Goal: Task Accomplishment & Management: Use online tool/utility

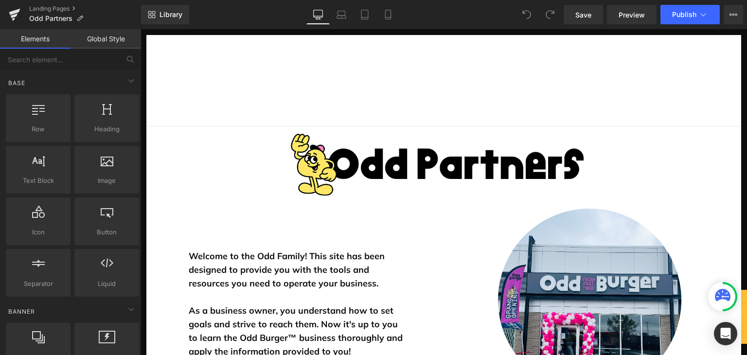
scroll to position [1070, 0]
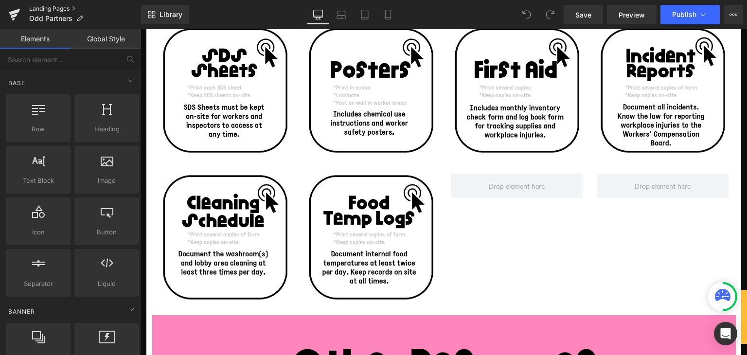
click at [60, 6] on link "Landing Pages" at bounding box center [85, 9] width 112 height 8
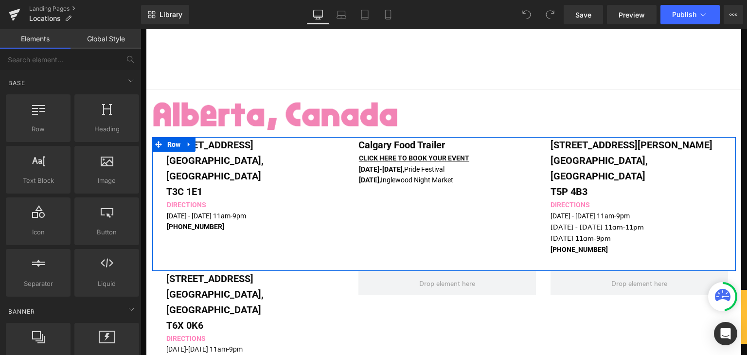
scroll to position [97, 0]
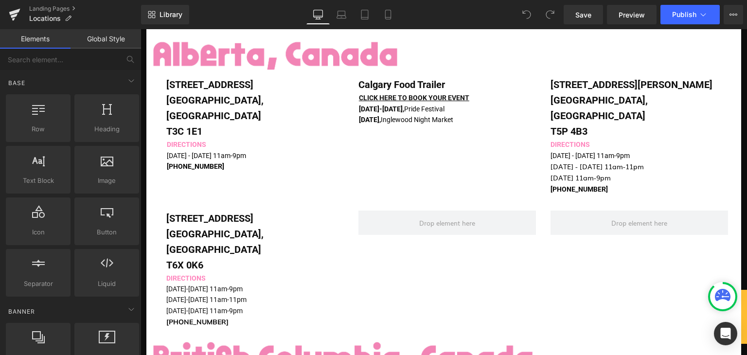
click at [381, 118] on strong "[DATE]," at bounding box center [370, 120] width 22 height 8
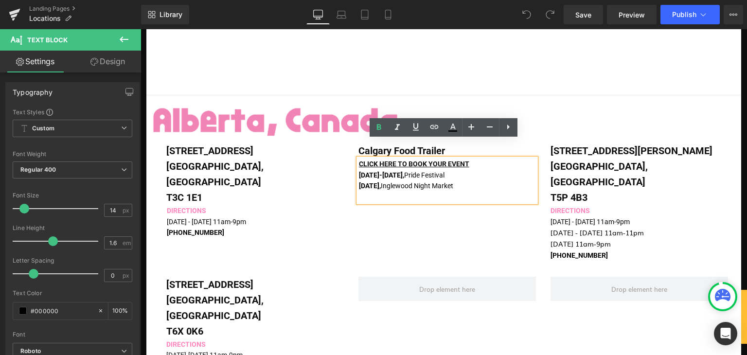
scroll to position [49, 0]
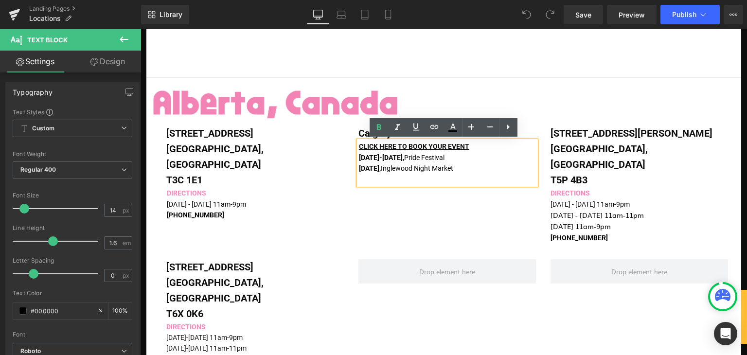
click at [482, 170] on p "[DATE], Inglewood Night Market" at bounding box center [447, 168] width 177 height 11
drag, startPoint x: 452, startPoint y: 167, endPoint x: 356, endPoint y: 156, distance: 97.0
click at [359, 156] on div "CLICK HERE TO BOOK YOUR EVENT [DATE]-[DATE], Pride Festival [DATE], Inglewood N…" at bounding box center [448, 163] width 178 height 44
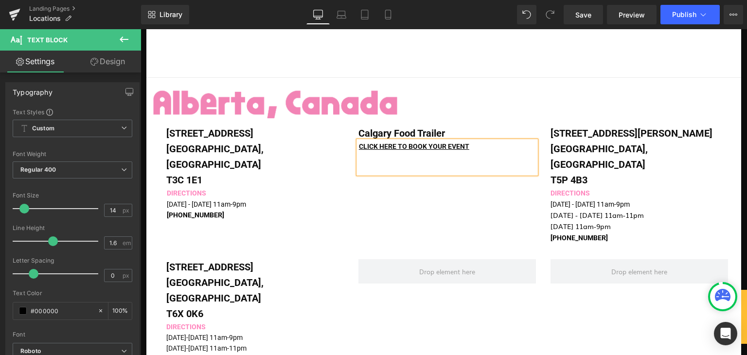
click at [671, 52] on header "ORDER NOW Menu Back Menu Menu Retail Catering" at bounding box center [443, 31] width 595 height 91
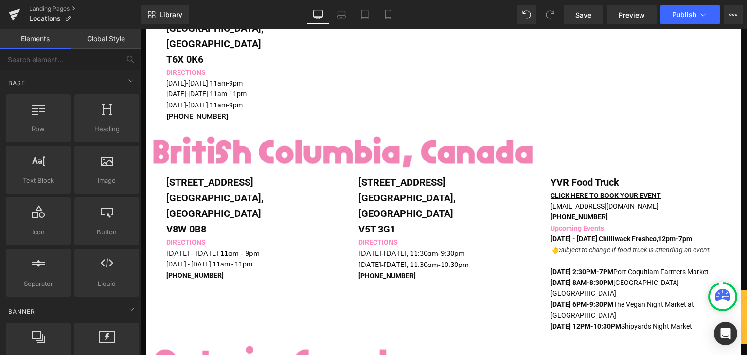
scroll to position [292, 0]
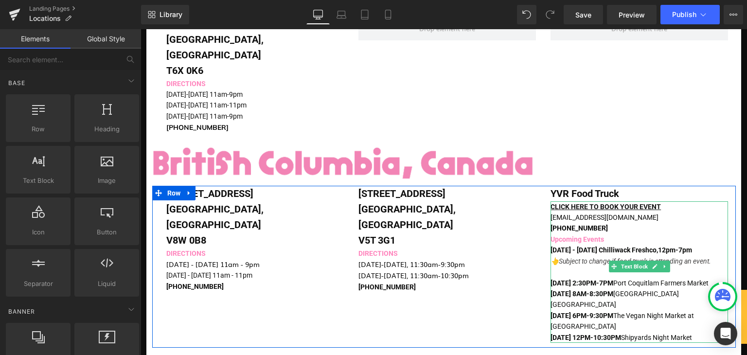
click at [589, 312] on strong "[DATE] 6PM-9:30PM" at bounding box center [582, 316] width 63 height 8
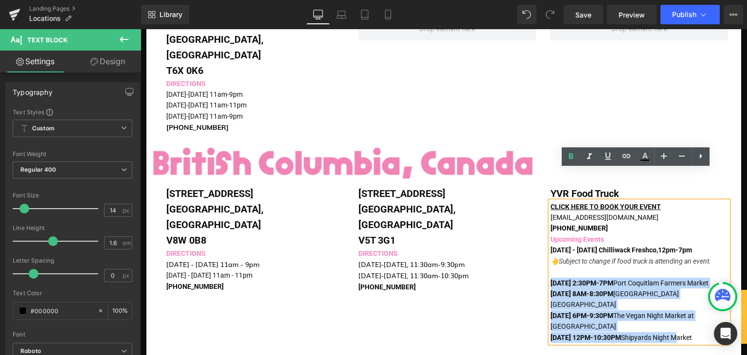
drag, startPoint x: 547, startPoint y: 250, endPoint x: 685, endPoint y: 289, distance: 143.7
click at [685, 289] on div "CLICK HERE TO BOOK YOUR EVENT [EMAIL_ADDRESS][DOMAIN_NAME] [PHONE_NUMBER] Upcom…" at bounding box center [640, 272] width 178 height 142
click at [646, 310] on p "[DATE] 6PM-9:30PM The Vegan Night Market at [GEOGRAPHIC_DATA]" at bounding box center [640, 321] width 178 height 22
drag, startPoint x: 703, startPoint y: 296, endPoint x: 636, endPoint y: 249, distance: 81.8
click at [636, 249] on div "CLICK HERE TO BOOK YOUR EVENT [EMAIL_ADDRESS][DOMAIN_NAME] [PHONE_NUMBER] Upcom…" at bounding box center [640, 272] width 178 height 142
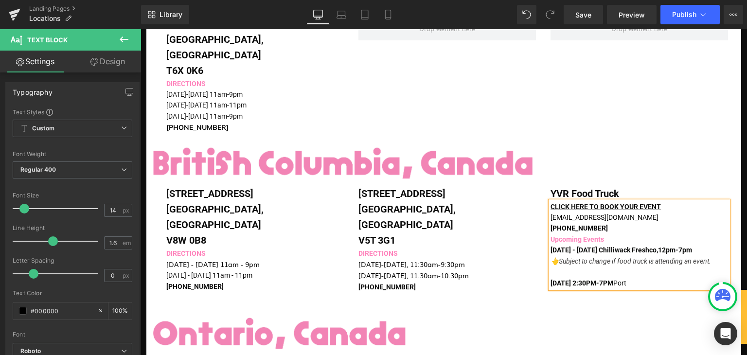
click at [577, 279] on strong "[DATE] 2:30PM-7PM" at bounding box center [582, 283] width 63 height 8
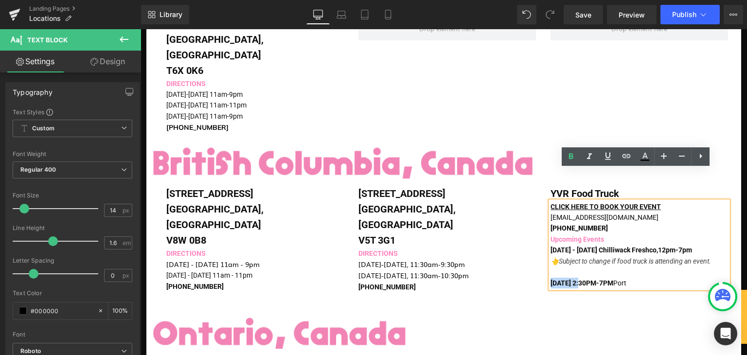
drag, startPoint x: 577, startPoint y: 250, endPoint x: 547, endPoint y: 250, distance: 30.7
click at [551, 279] on strong "[DATE] 2:30PM-7PM" at bounding box center [582, 283] width 63 height 8
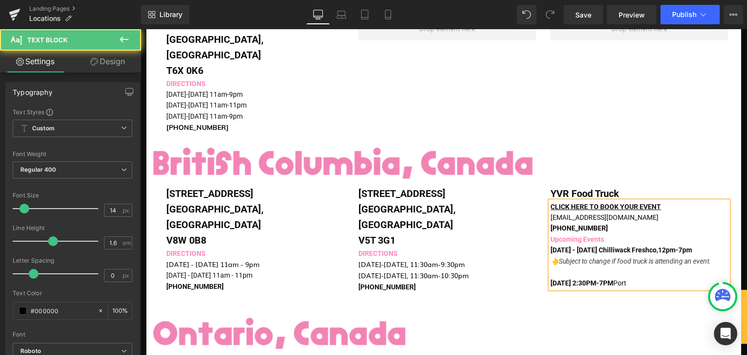
click at [585, 279] on strong "[DATE] 2:30PM-7PM" at bounding box center [582, 283] width 63 height 8
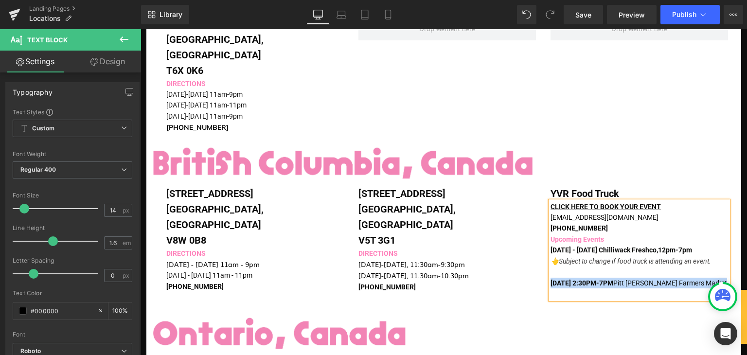
drag, startPoint x: 725, startPoint y: 253, endPoint x: 548, endPoint y: 248, distance: 177.2
click at [551, 248] on div "CLICK HERE TO BOOK YOUR EVENT [EMAIL_ADDRESS][DOMAIN_NAME] [PHONE_NUMBER] Upcom…" at bounding box center [640, 250] width 178 height 98
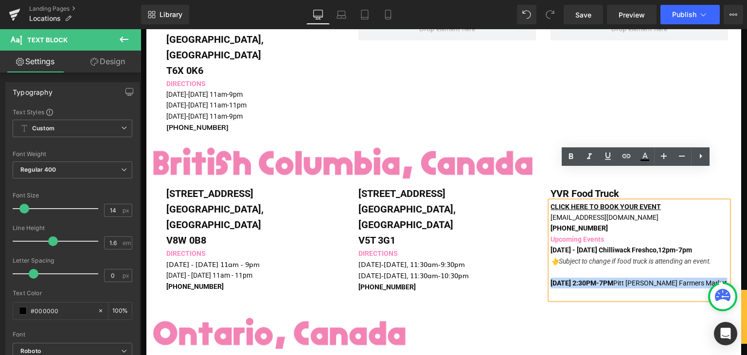
copy span "[DATE] 2:30PM-7PM [GEOGRAPHIC_DATA][PERSON_NAME]"
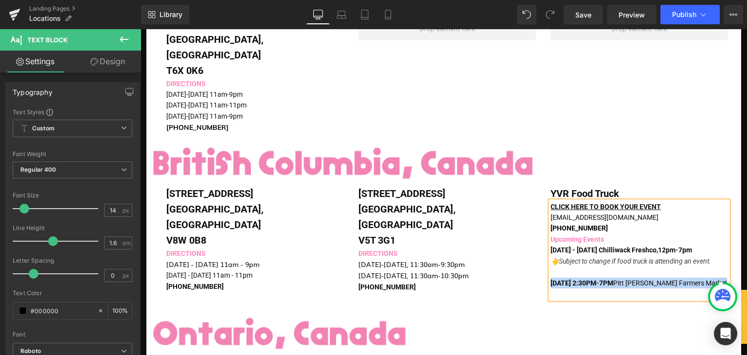
click at [722, 279] on span "[DATE] 2:30PM-7PM [GEOGRAPHIC_DATA][PERSON_NAME]" at bounding box center [639, 283] width 177 height 8
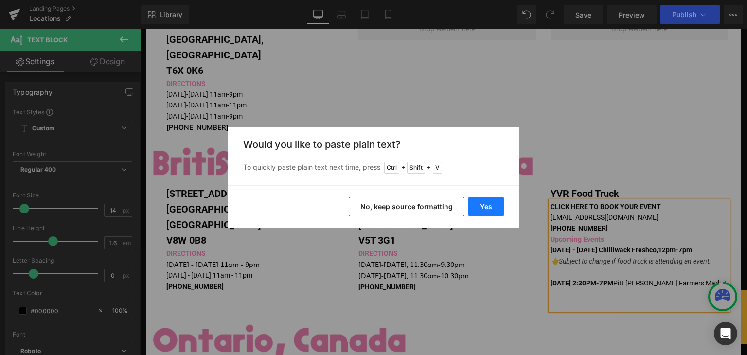
click at [486, 203] on button "Yes" at bounding box center [486, 206] width 36 height 19
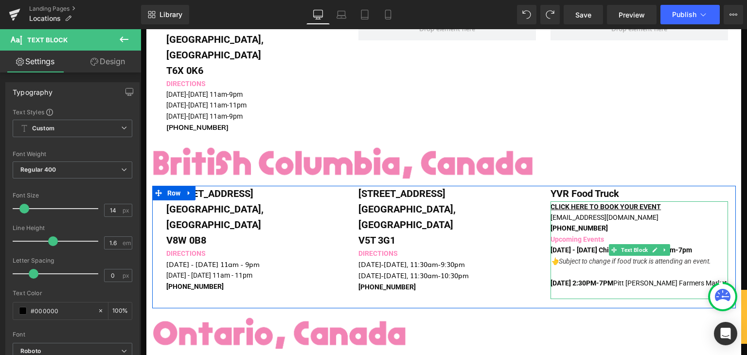
click at [608, 288] on p at bounding box center [640, 293] width 178 height 11
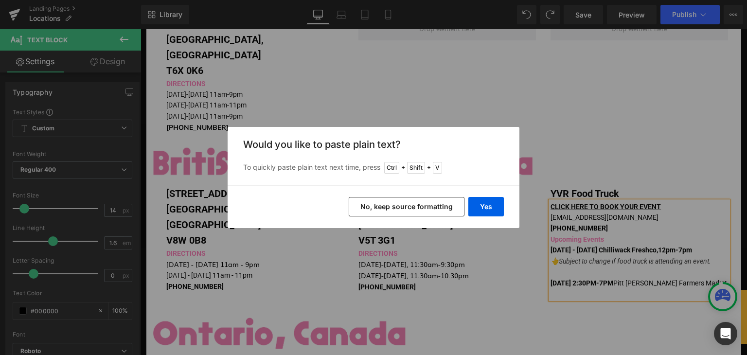
click at [418, 212] on button "No, keep source formatting" at bounding box center [407, 206] width 116 height 19
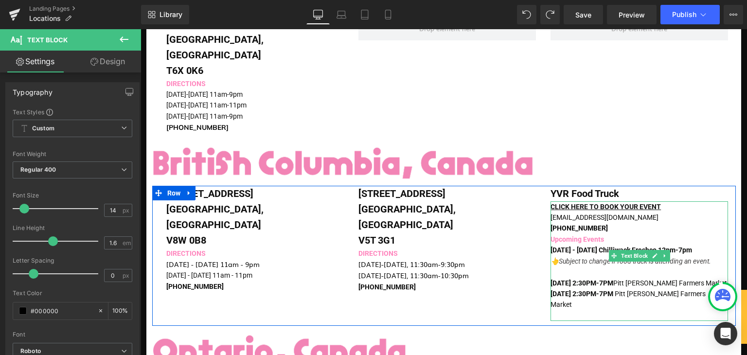
click at [584, 290] on span "[DATE] 2:30PM-7PM" at bounding box center [582, 294] width 63 height 8
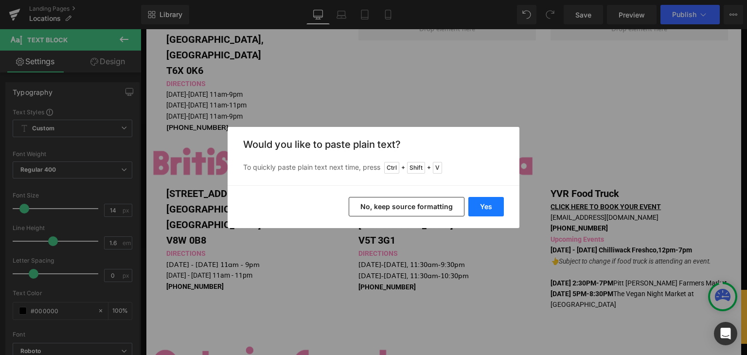
click at [487, 198] on button "Yes" at bounding box center [486, 206] width 36 height 19
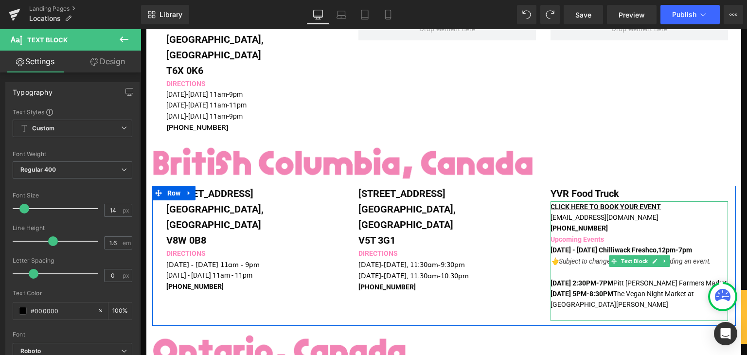
click at [699, 288] on p "[DATE] 5PM-8:30PM The Vegan Night Market at [GEOGRAPHIC_DATA][PERSON_NAME]" at bounding box center [640, 299] width 178 height 22
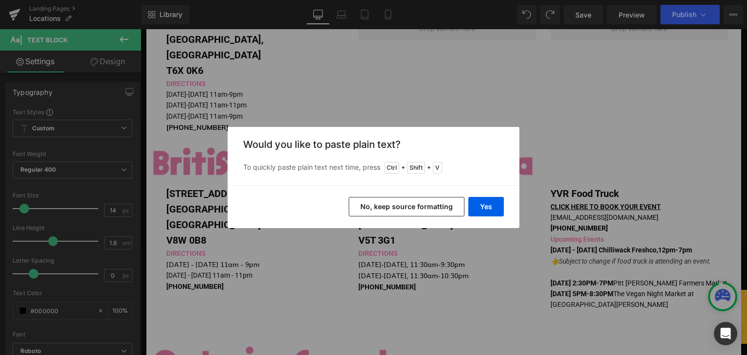
click at [412, 206] on button "No, keep source formatting" at bounding box center [407, 206] width 116 height 19
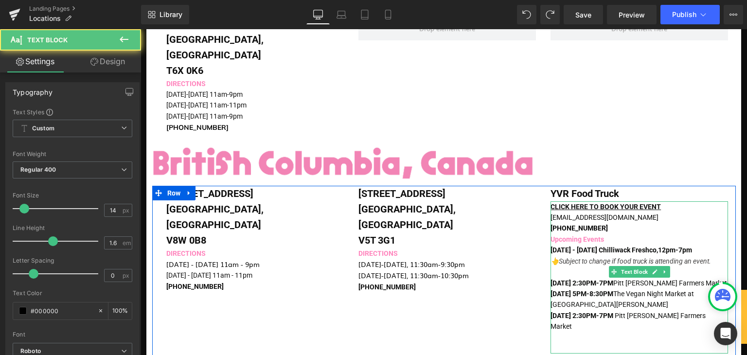
click at [585, 312] on span "[DATE] 2:30PM-7PM" at bounding box center [582, 316] width 63 height 8
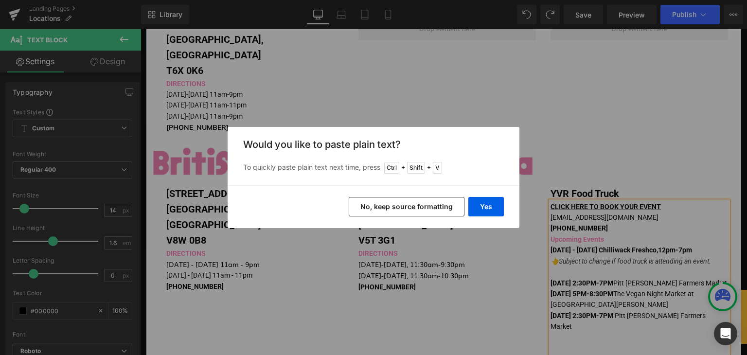
drag, startPoint x: 273, startPoint y: 177, endPoint x: 414, endPoint y: 206, distance: 143.6
click at [414, 206] on button "No, keep source formatting" at bounding box center [407, 206] width 116 height 19
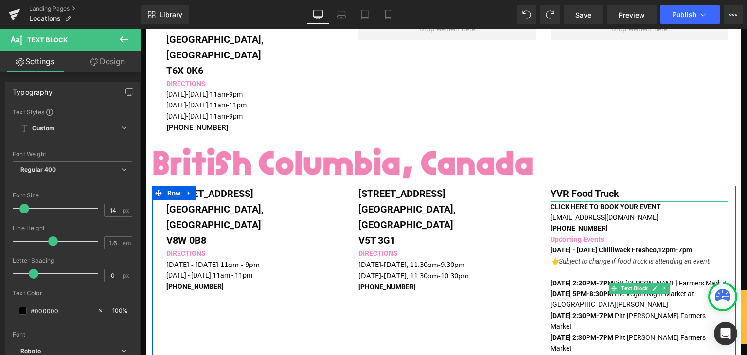
click at [583, 334] on span "[DATE] 2:30PM-7PM" at bounding box center [582, 338] width 63 height 8
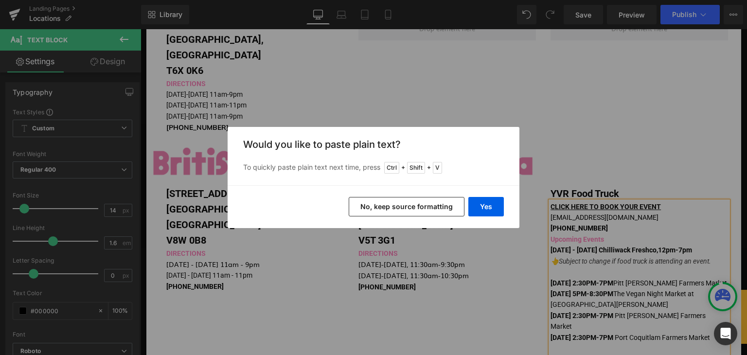
click at [434, 201] on button "No, keep source formatting" at bounding box center [407, 206] width 116 height 19
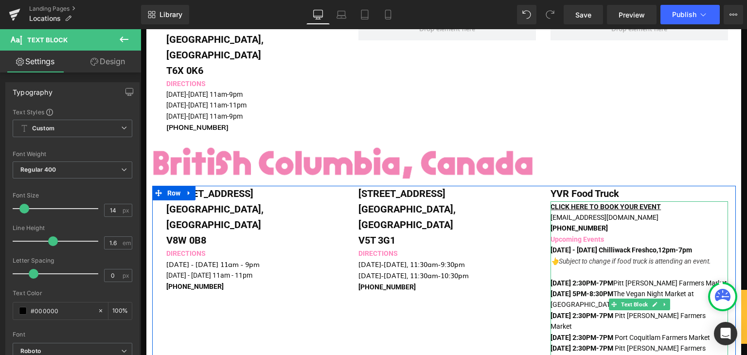
click at [585, 344] on span "[DATE] 2:30PM-7PM" at bounding box center [582, 348] width 63 height 8
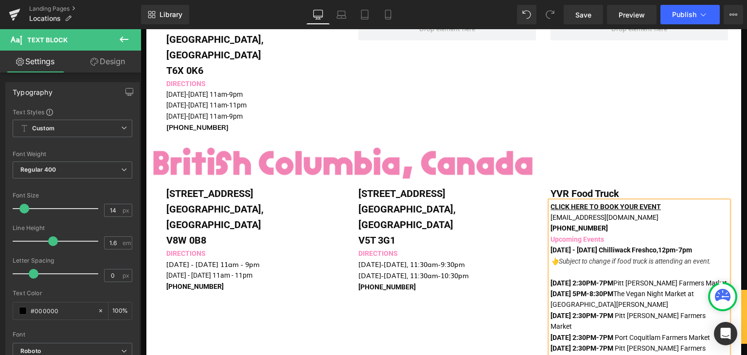
click at [581, 343] on p "[DATE] 2:30PM-7PM [GEOGRAPHIC_DATA][PERSON_NAME]" at bounding box center [640, 354] width 178 height 22
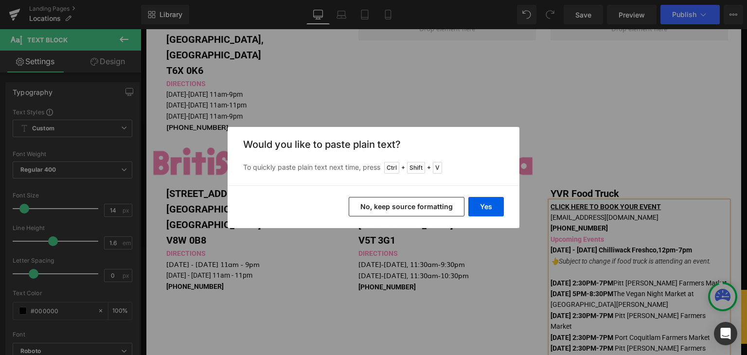
drag, startPoint x: 414, startPoint y: 208, endPoint x: 351, endPoint y: 186, distance: 67.1
click at [414, 208] on button "No, keep source formatting" at bounding box center [407, 206] width 116 height 19
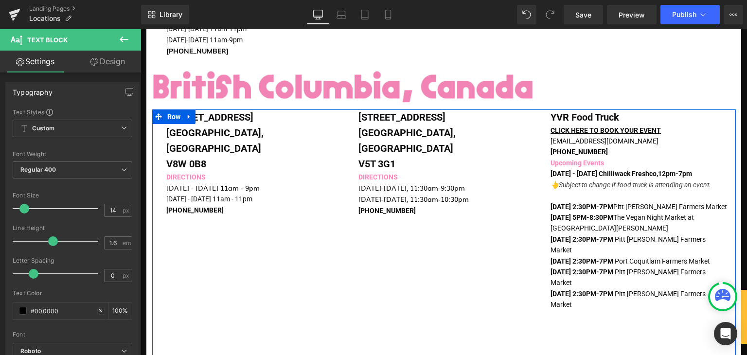
scroll to position [389, 0]
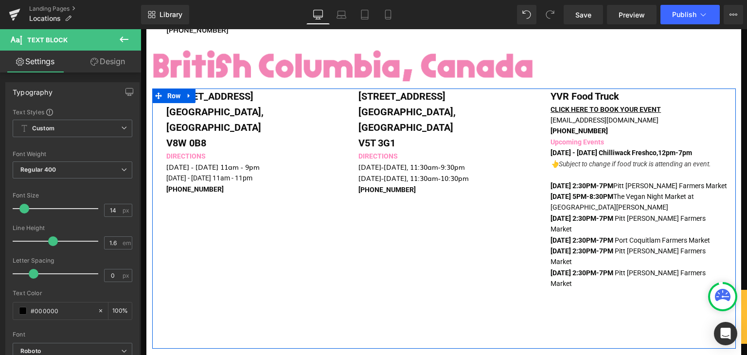
click at [582, 269] on span "[DATE] 2:30PM-7PM" at bounding box center [582, 273] width 63 height 8
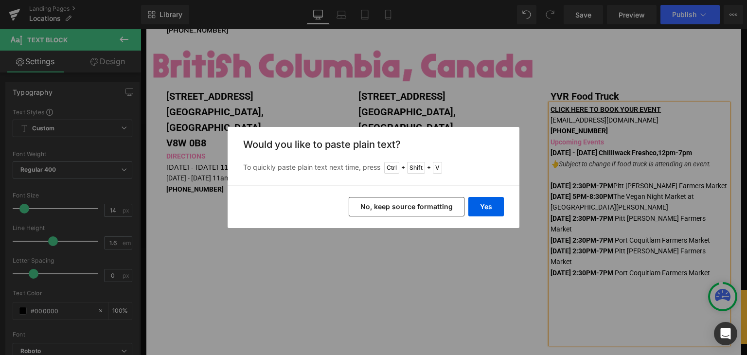
click at [431, 203] on button "No, keep source formatting" at bounding box center [407, 206] width 116 height 19
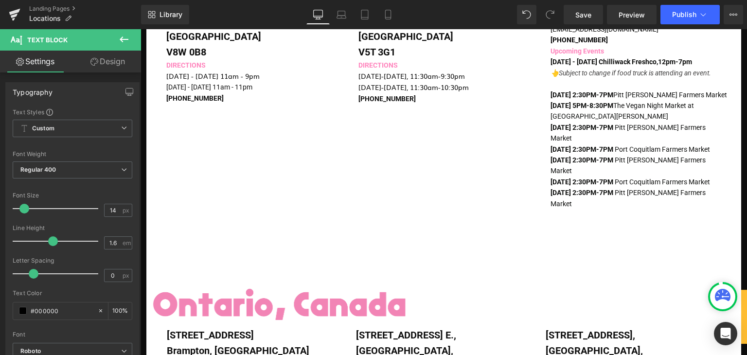
scroll to position [486, 0]
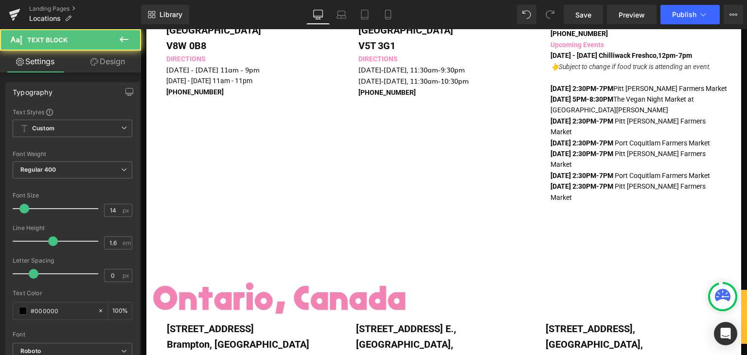
click at [589, 214] on p at bounding box center [640, 219] width 178 height 11
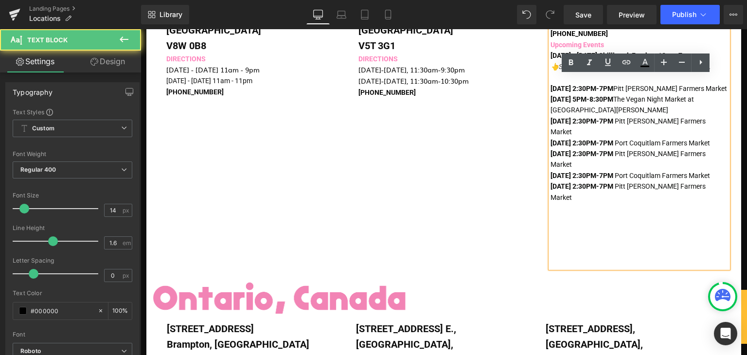
click at [597, 182] on span "[DATE] 2:30PM-7PM" at bounding box center [582, 186] width 63 height 8
click at [584, 182] on span "[DATE] 2:30PM-7PM" at bounding box center [582, 186] width 63 height 8
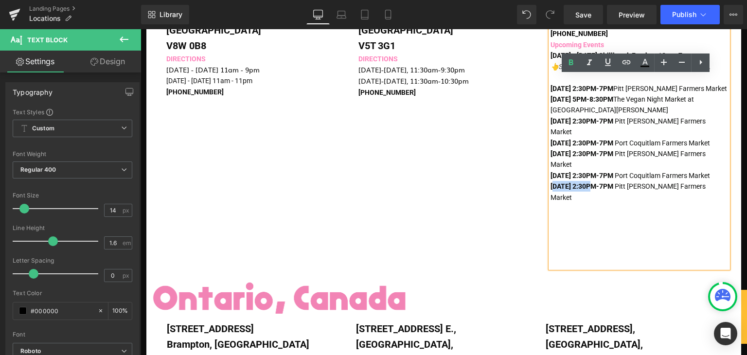
drag, startPoint x: 587, startPoint y: 176, endPoint x: 549, endPoint y: 177, distance: 38.0
click at [551, 182] on span "[DATE] 2:30PM-7PM" at bounding box center [582, 186] width 63 height 8
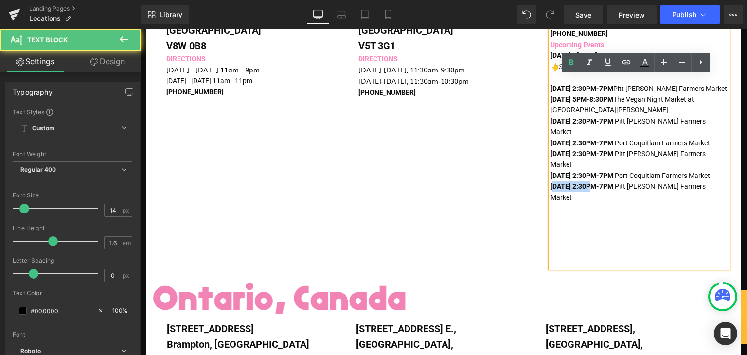
click at [551, 182] on span "[DATE] 2:30PM-7PM" at bounding box center [582, 186] width 63 height 8
click at [551, 175] on div "CLICK HERE TO BOOK YOUR EVENT [EMAIL_ADDRESS][DOMAIN_NAME] [PHONE_NUMBER] Upcom…" at bounding box center [640, 138] width 178 height 262
drag, startPoint x: 586, startPoint y: 176, endPoint x: 548, endPoint y: 177, distance: 38.0
click at [551, 182] on span "[DATE] 2:30PM-7PM" at bounding box center [582, 186] width 63 height 8
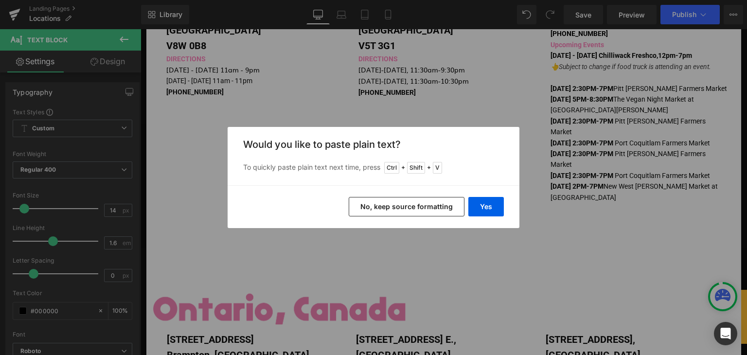
click at [445, 210] on button "No, keep source formatting" at bounding box center [407, 206] width 116 height 19
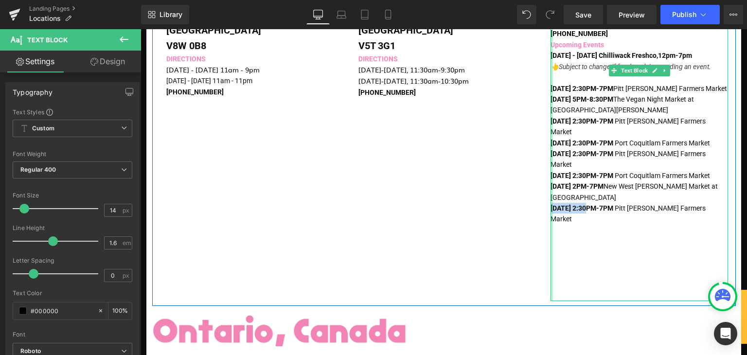
drag, startPoint x: 585, startPoint y: 199, endPoint x: 548, endPoint y: 198, distance: 37.5
click at [551, 198] on div "CLICK HERE TO BOOK YOUR EVENT [EMAIL_ADDRESS][DOMAIN_NAME] [PHONE_NUMBER] Upcom…" at bounding box center [640, 154] width 178 height 294
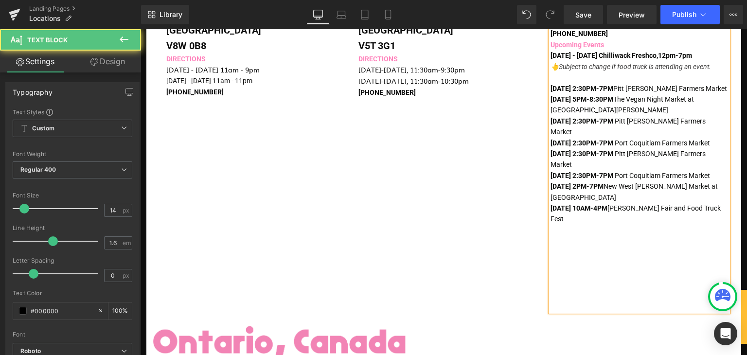
drag, startPoint x: 575, startPoint y: 207, endPoint x: 549, endPoint y: 198, distance: 28.0
click at [551, 203] on p "[DATE] 10AM-4PM [PERSON_NAME] Fair and Food Truck Fest" at bounding box center [640, 214] width 178 height 22
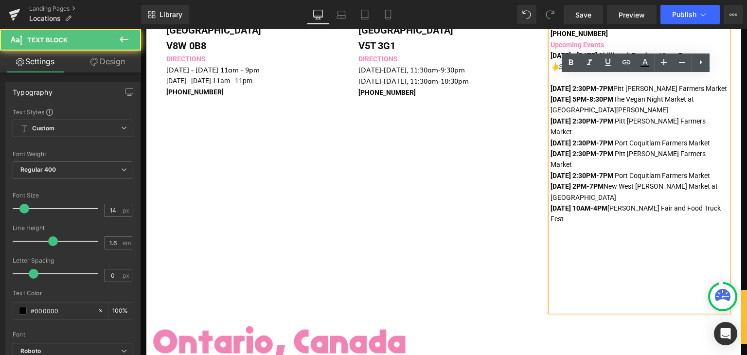
click at [589, 204] on span "[DATE] 10AM-4PM" at bounding box center [579, 208] width 57 height 8
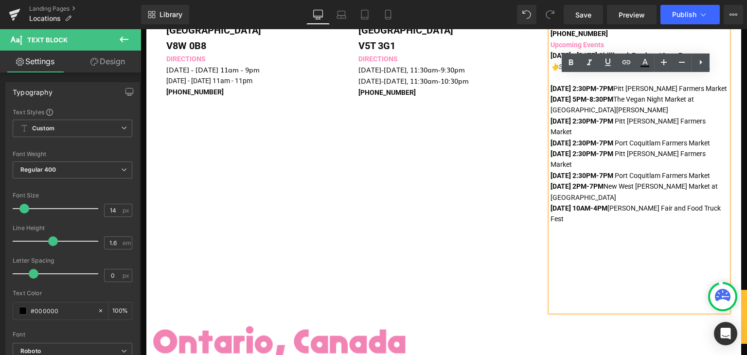
click at [586, 204] on span "[DATE] 10AM-4PM" at bounding box center [579, 208] width 57 height 8
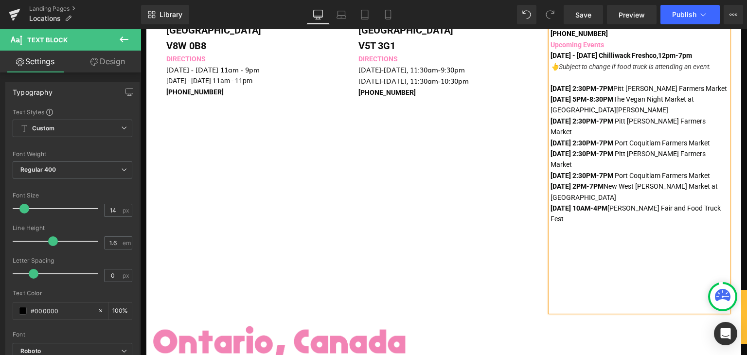
click at [599, 247] on p at bounding box center [640, 252] width 178 height 11
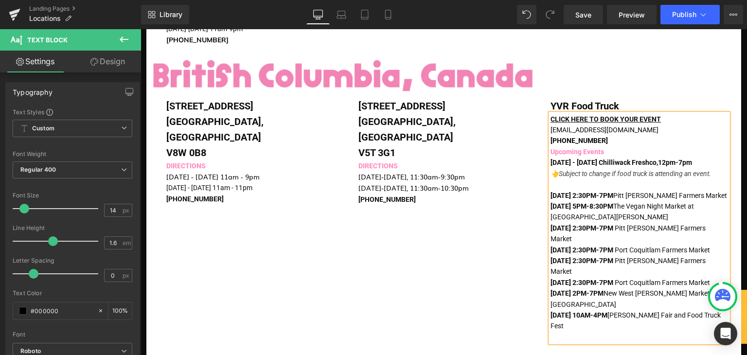
scroll to position [438, 0]
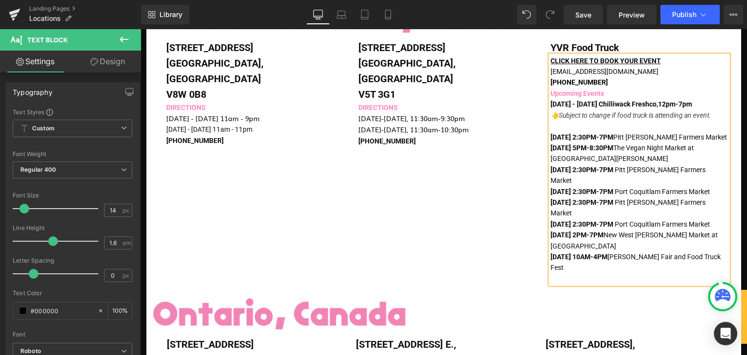
click at [594, 144] on span "[DATE] 5PM-8:30PM The Vegan Night Market at [GEOGRAPHIC_DATA][PERSON_NAME]" at bounding box center [623, 153] width 144 height 18
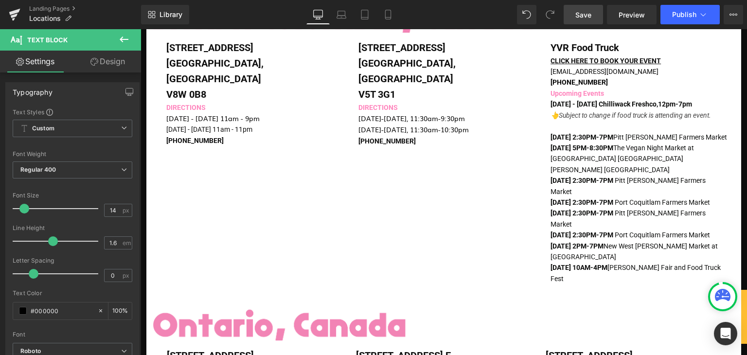
click at [586, 21] on link "Save" at bounding box center [583, 14] width 39 height 19
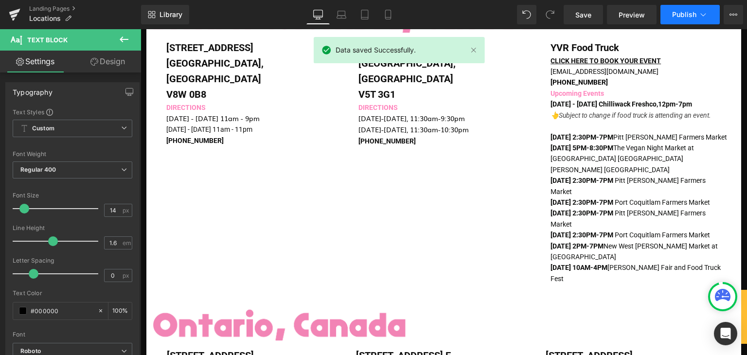
click at [691, 11] on span "Publish" at bounding box center [684, 15] width 24 height 8
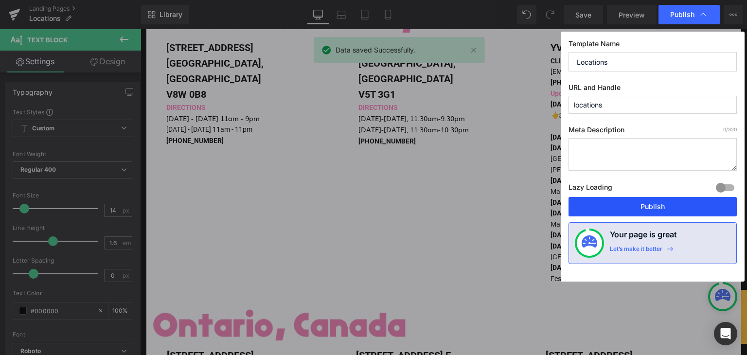
click at [621, 211] on button "Publish" at bounding box center [653, 206] width 168 height 19
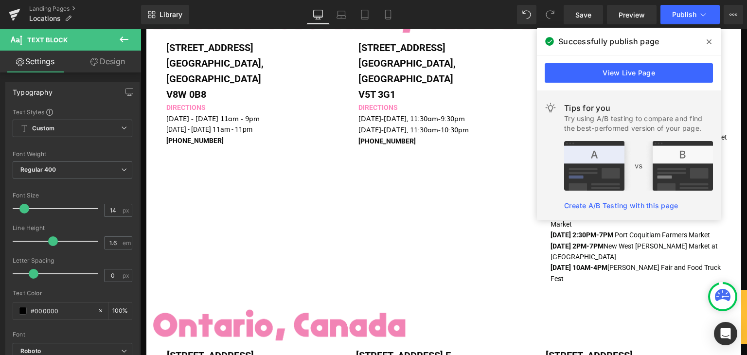
click at [707, 42] on icon at bounding box center [709, 42] width 5 height 8
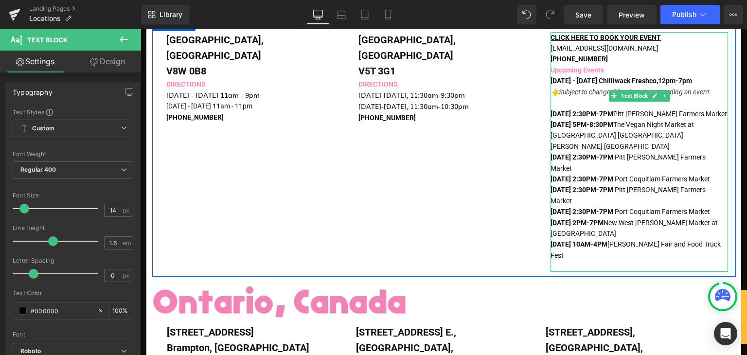
scroll to position [438, 0]
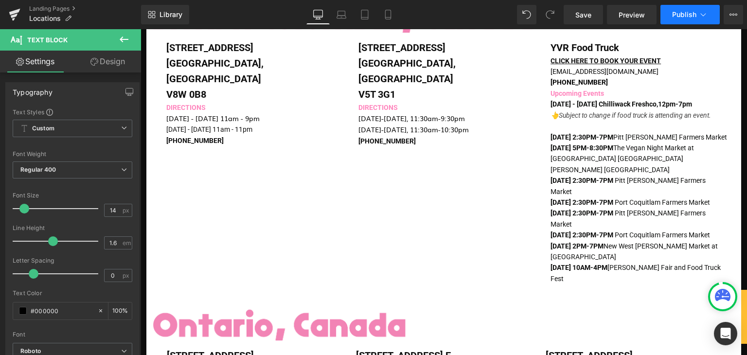
click at [683, 16] on span "Publish" at bounding box center [684, 15] width 24 height 8
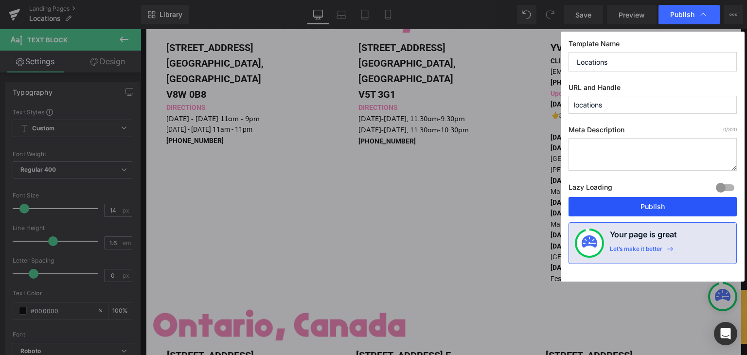
click at [633, 202] on button "Publish" at bounding box center [653, 206] width 168 height 19
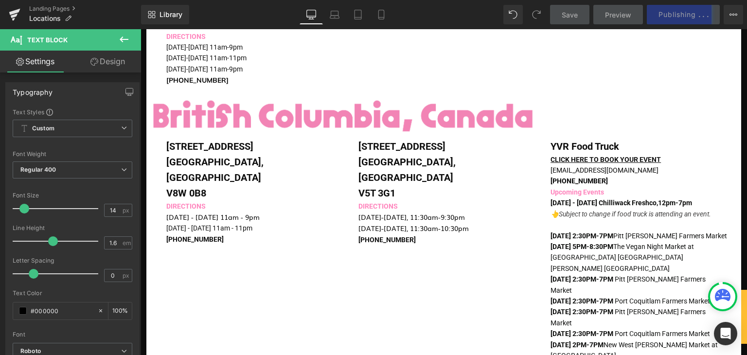
scroll to position [341, 0]
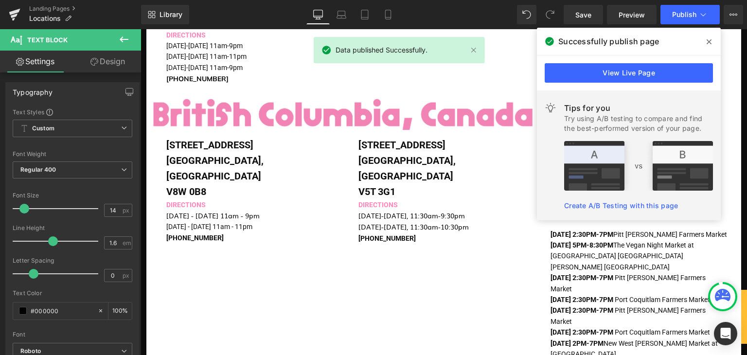
click at [712, 40] on span at bounding box center [710, 42] width 16 height 16
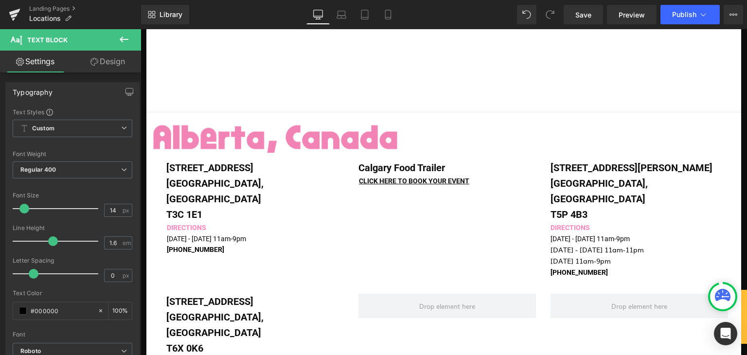
scroll to position [0, 0]
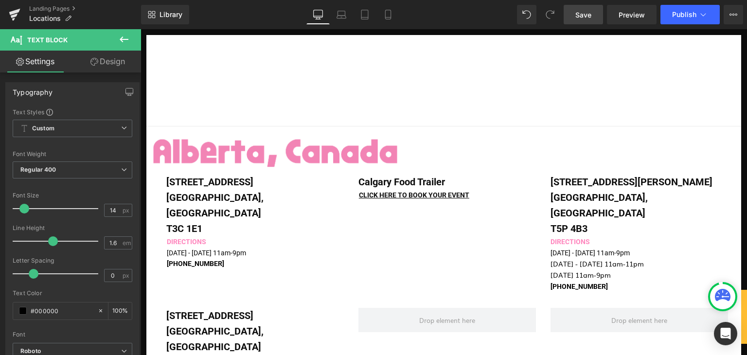
click at [593, 13] on link "Save" at bounding box center [583, 14] width 39 height 19
click at [54, 6] on link "Landing Pages" at bounding box center [85, 9] width 112 height 8
